Goal: Task Accomplishment & Management: Use online tool/utility

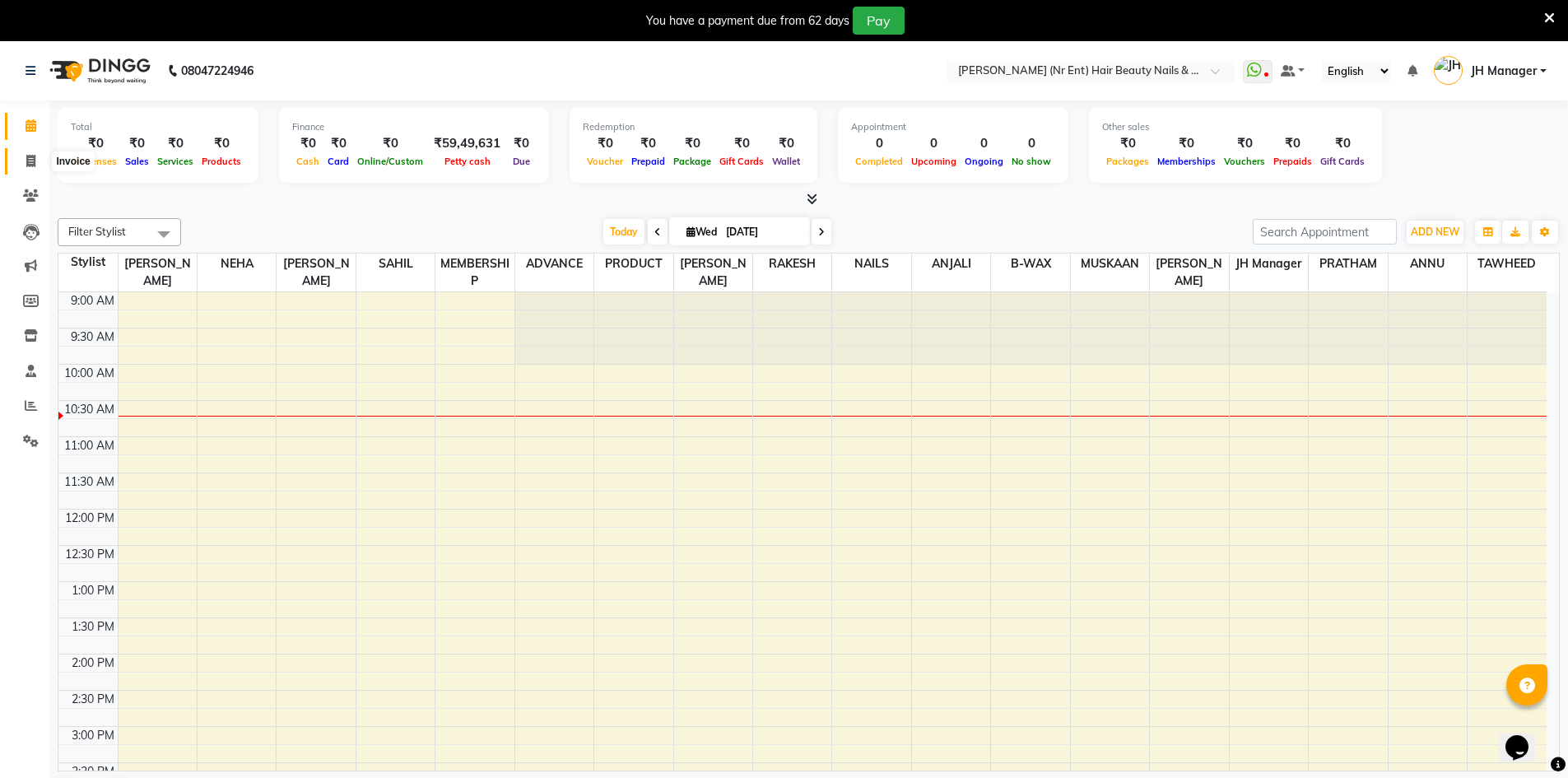
click at [31, 161] on icon at bounding box center [30, 160] width 9 height 13
select select "640"
select select "service"
click at [28, 158] on icon at bounding box center [30, 160] width 9 height 13
select select "service"
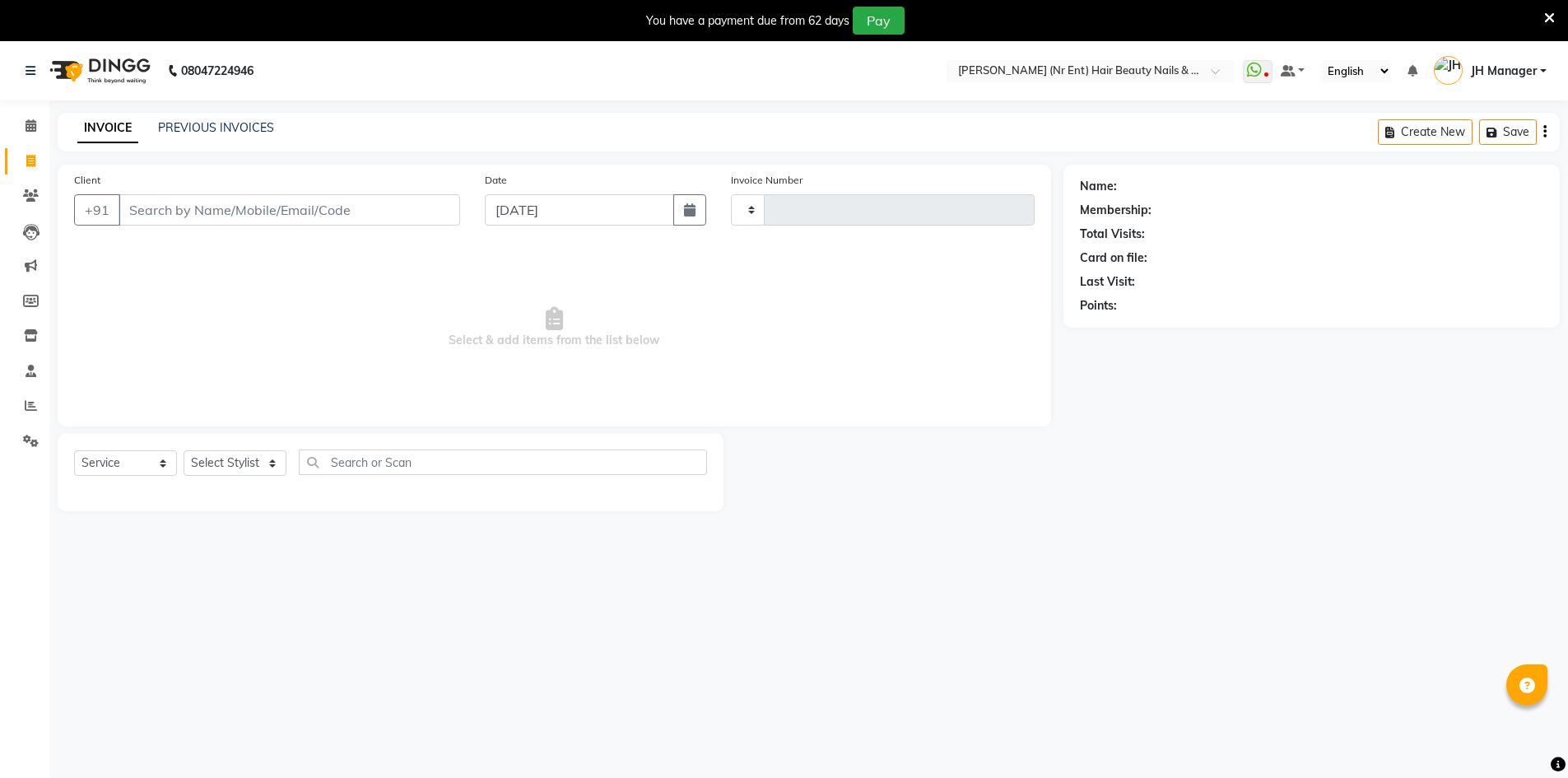
type input "4046"
select select "640"
